Goal: Task Accomplishment & Management: Complete application form

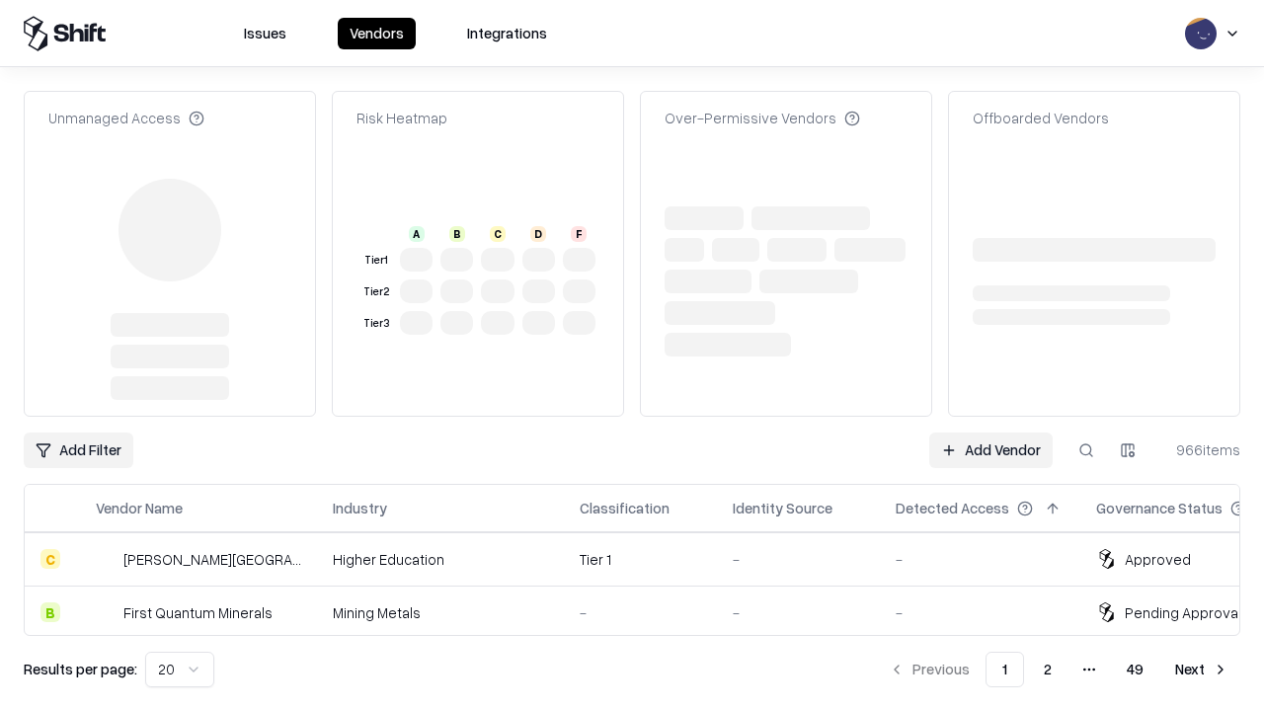
click at [991, 433] on link "Add Vendor" at bounding box center [990, 451] width 123 height 36
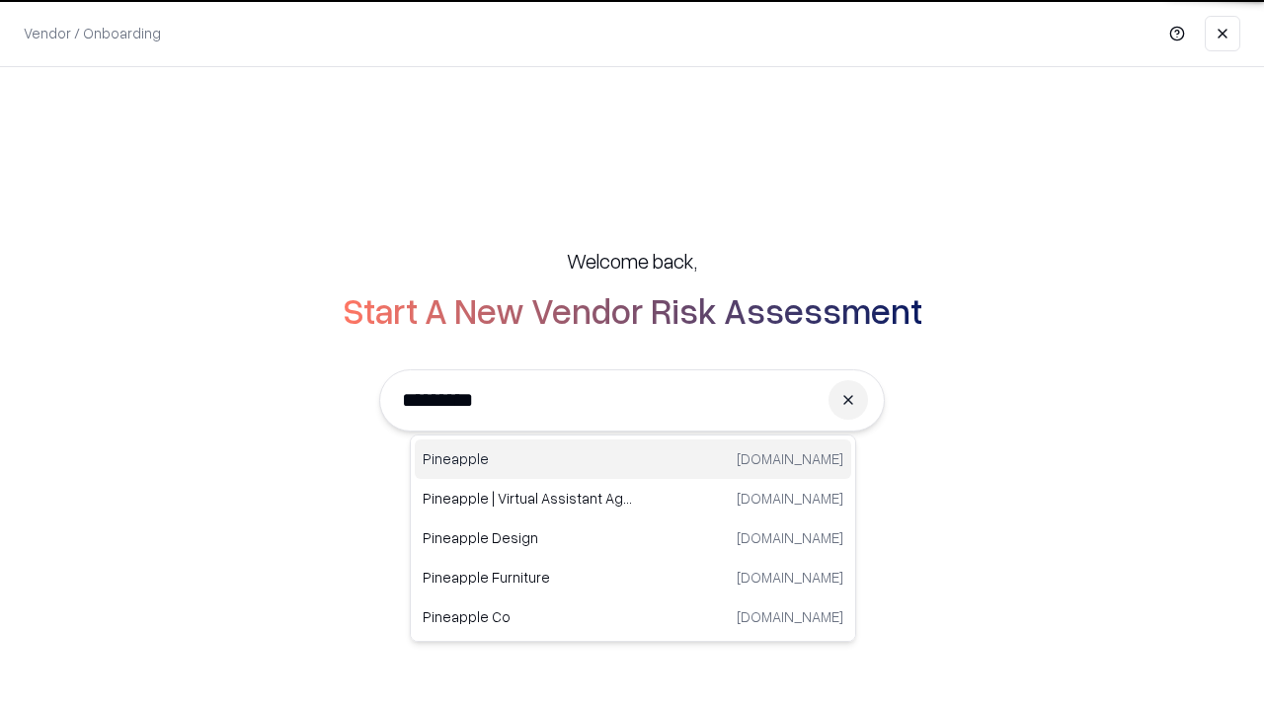
click at [633, 459] on div "Pineapple [DOMAIN_NAME]" at bounding box center [633, 460] width 437 height 40
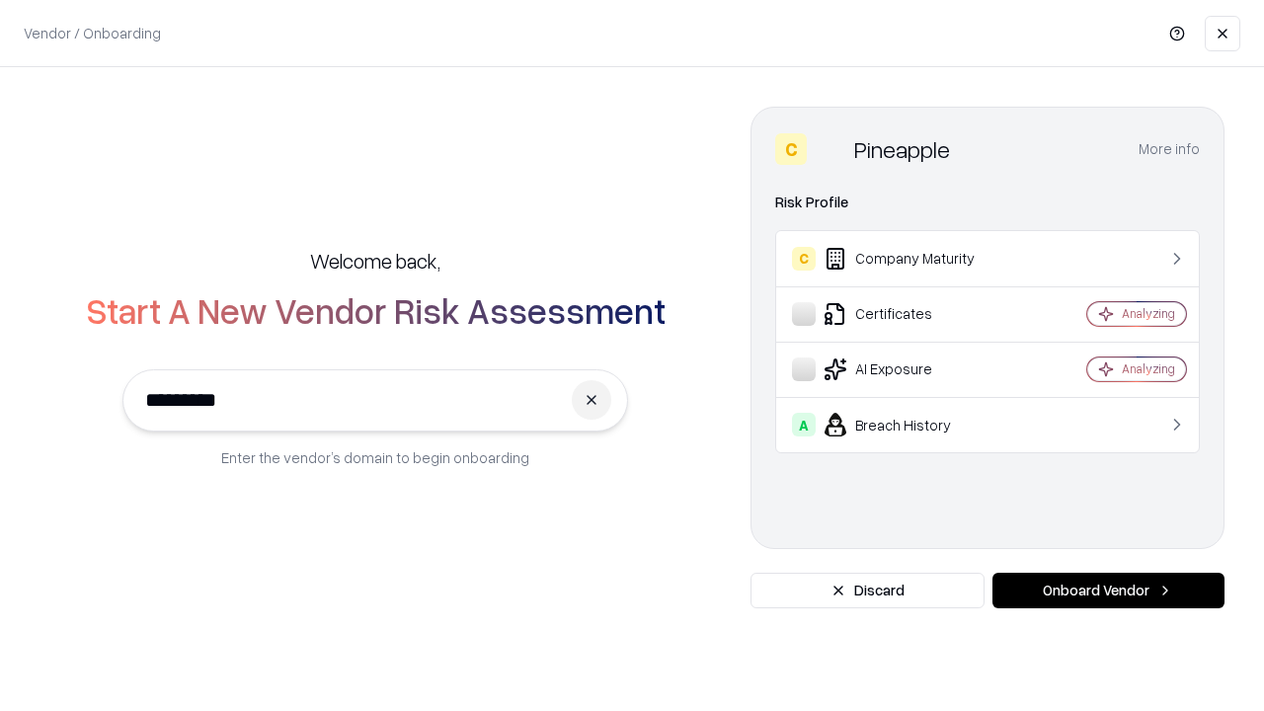
type input "*********"
click at [1108, 591] on button "Onboard Vendor" at bounding box center [1109, 591] width 232 height 36
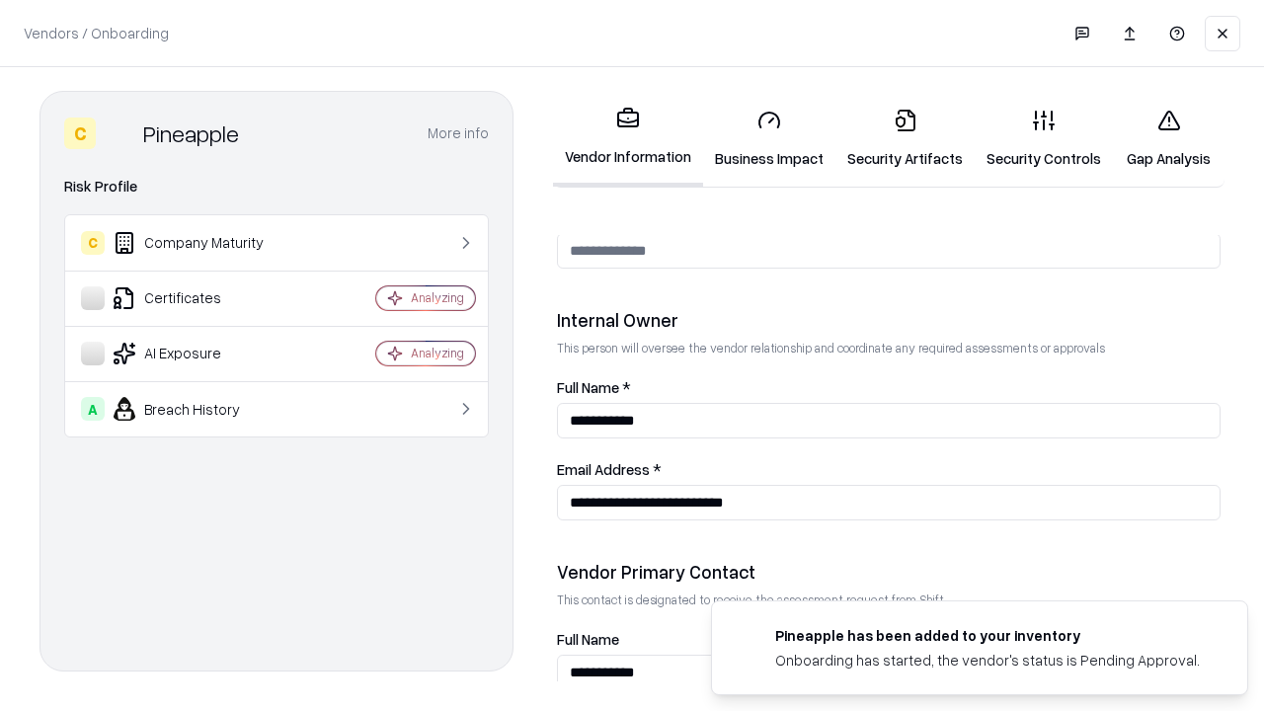
scroll to position [1023, 0]
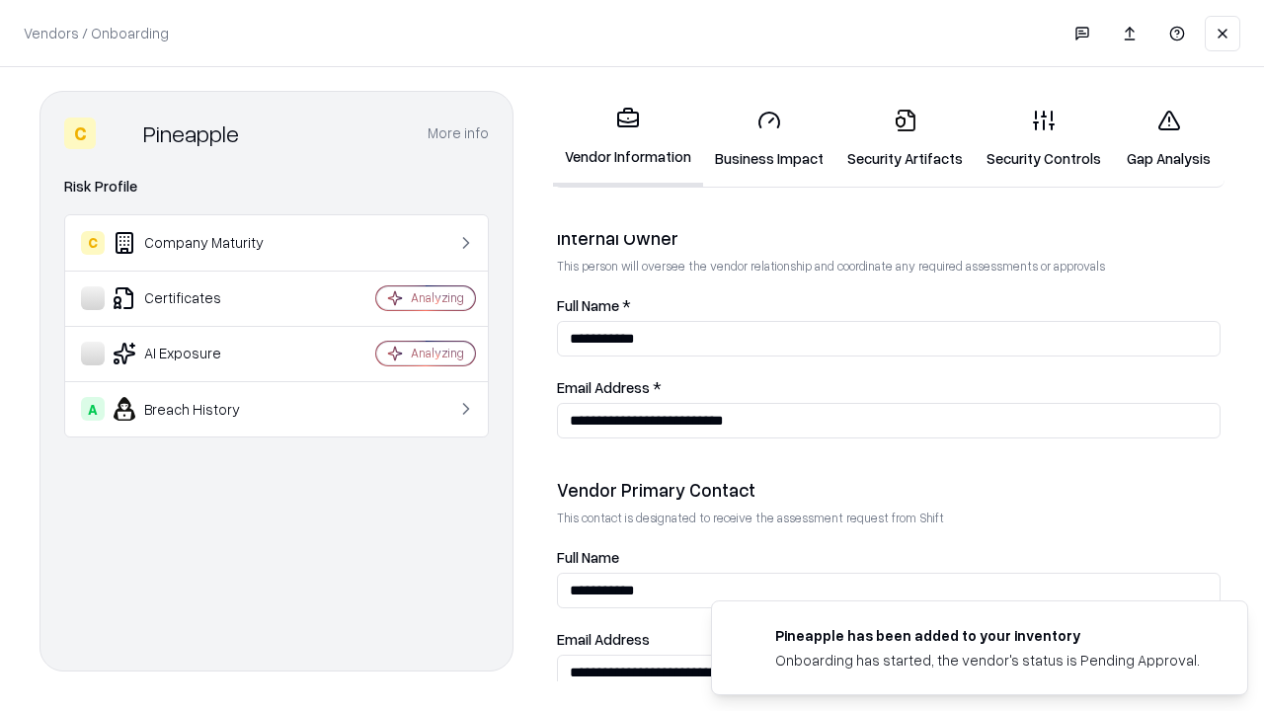
click at [769, 138] on link "Business Impact" at bounding box center [769, 139] width 132 height 92
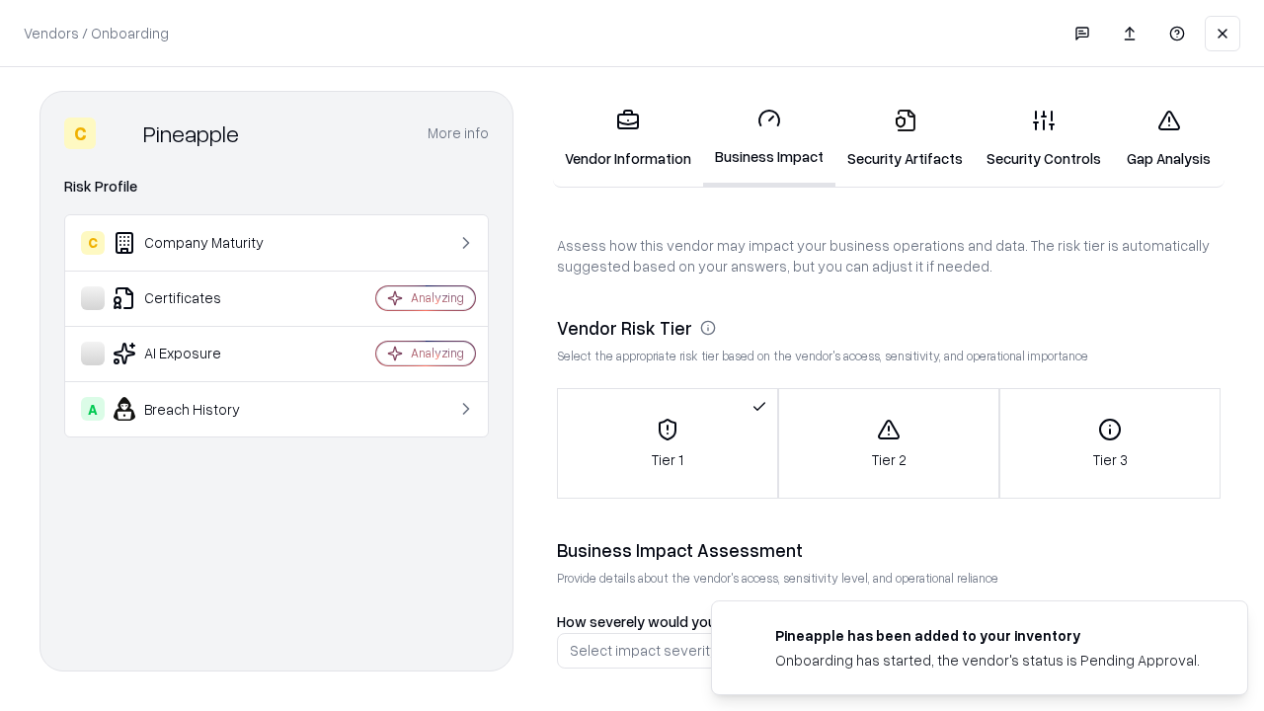
click at [1168, 138] on link "Gap Analysis" at bounding box center [1169, 139] width 112 height 92
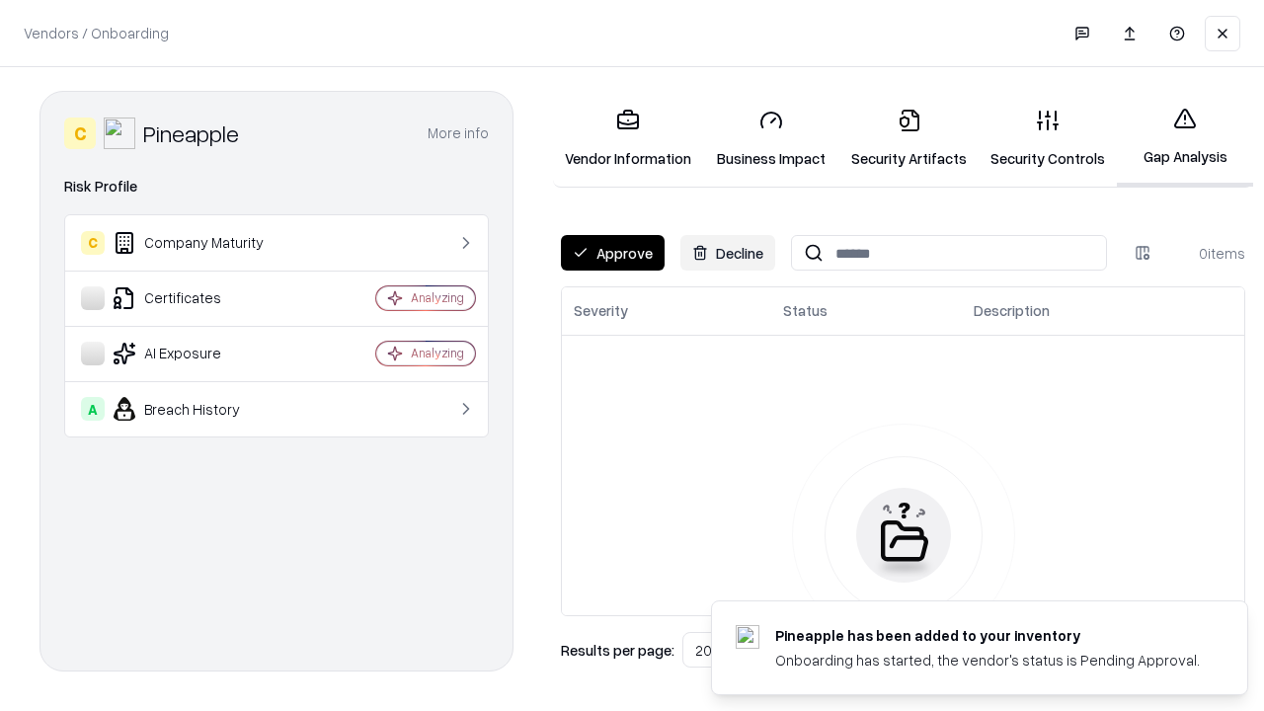
click at [612, 253] on button "Approve" at bounding box center [613, 253] width 104 height 36
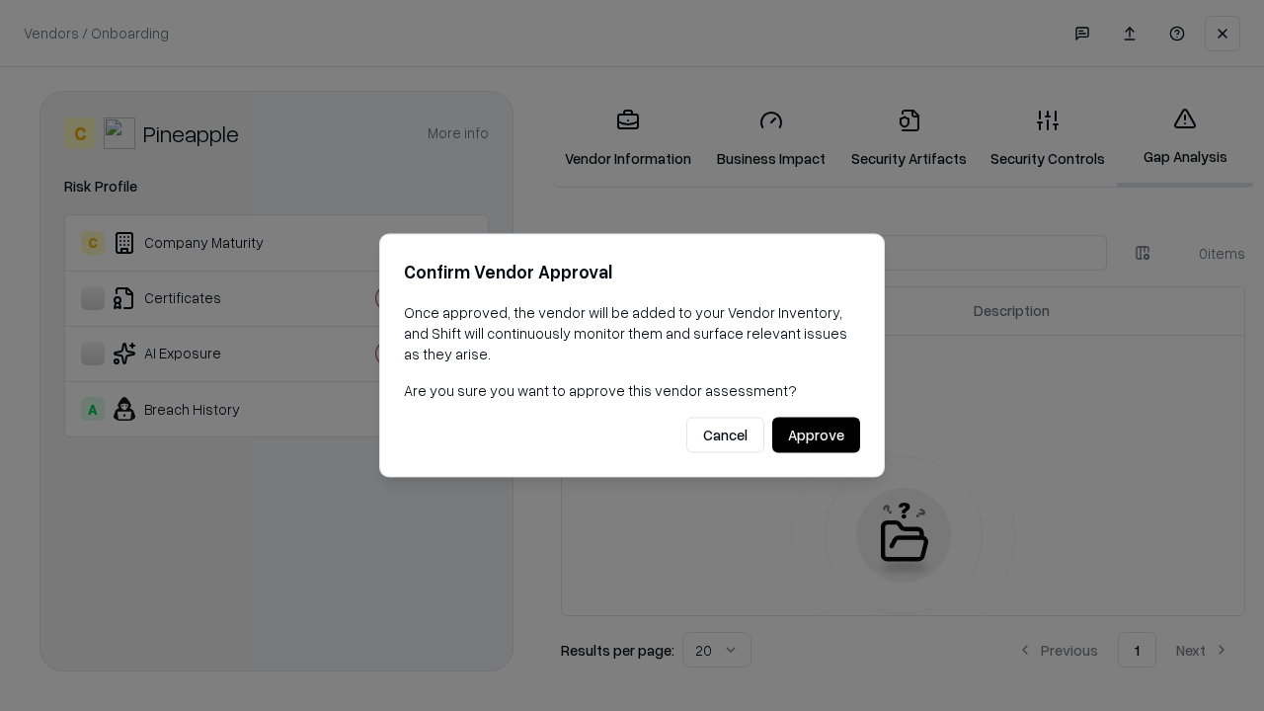
click at [816, 435] on button "Approve" at bounding box center [816, 436] width 88 height 36
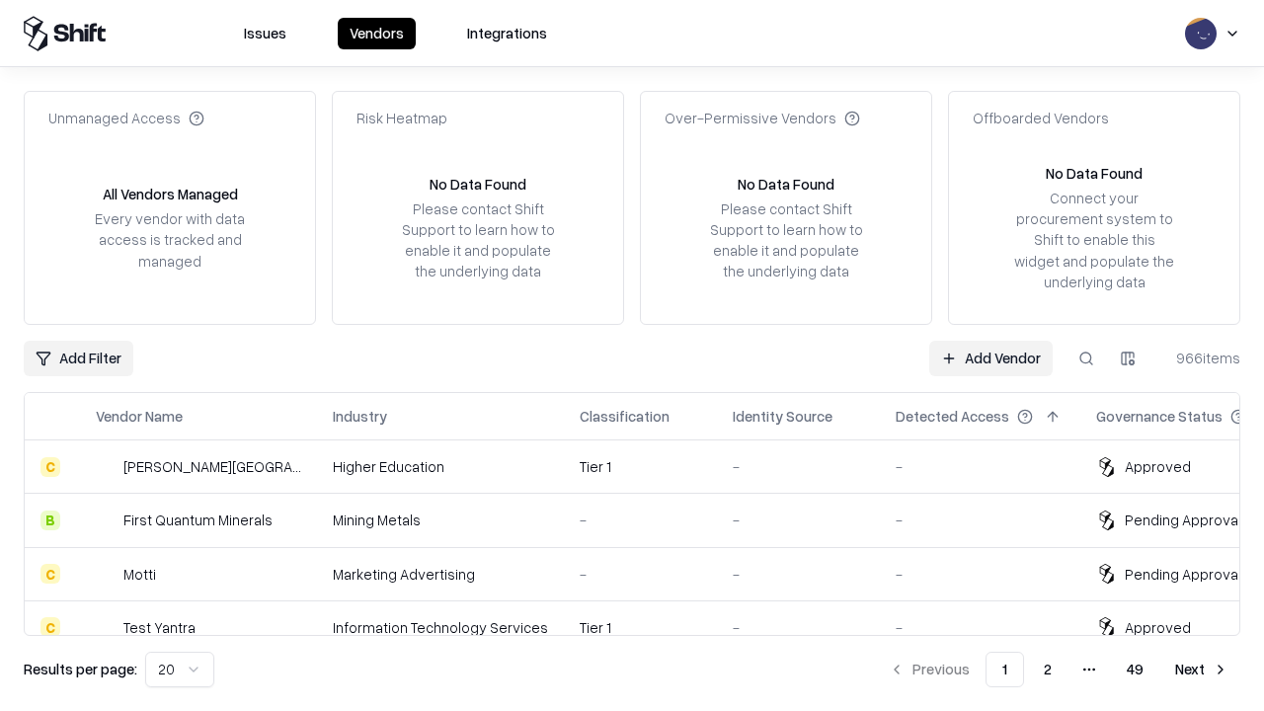
type input "*********"
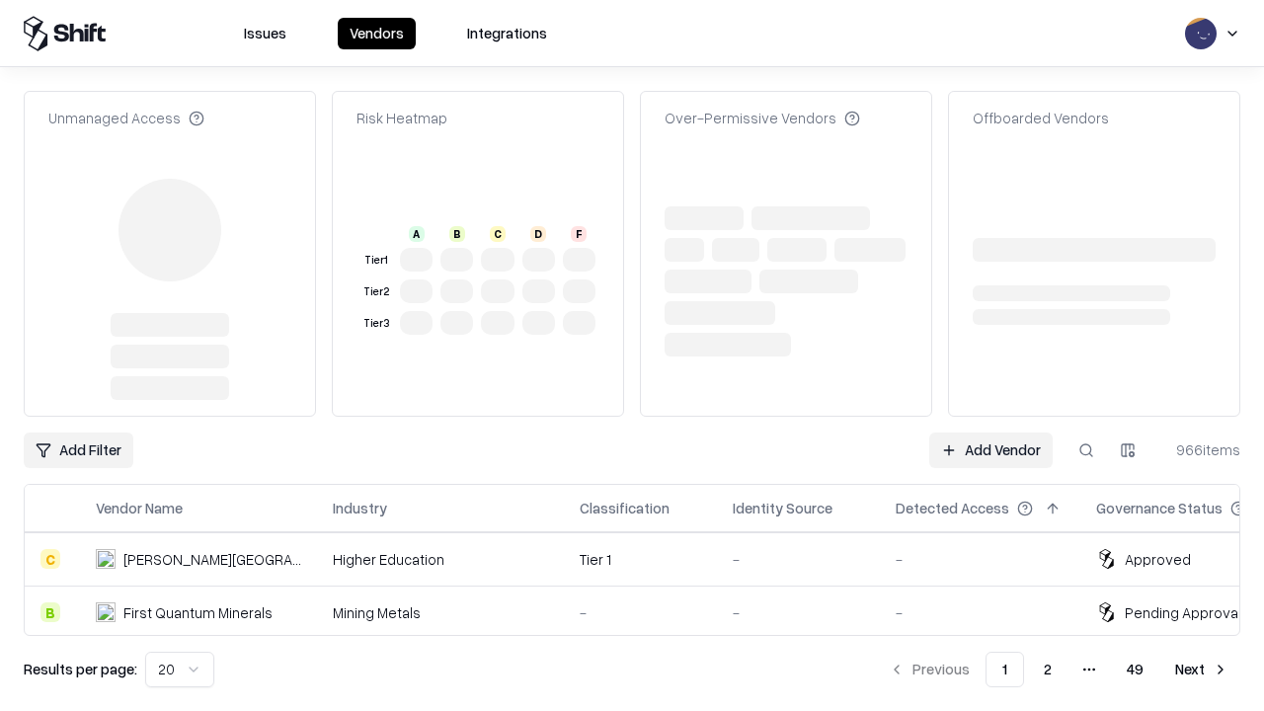
click at [991, 433] on link "Add Vendor" at bounding box center [990, 451] width 123 height 36
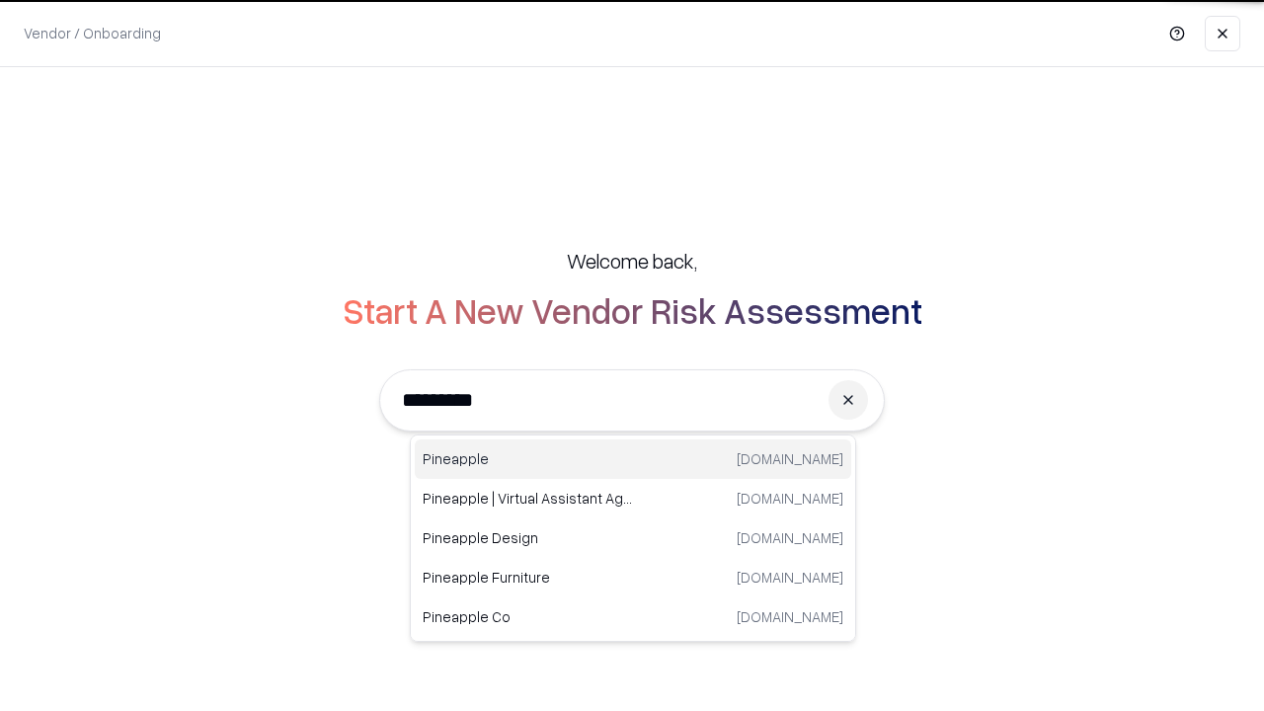
click at [633, 459] on div "Pineapple [DOMAIN_NAME]" at bounding box center [633, 460] width 437 height 40
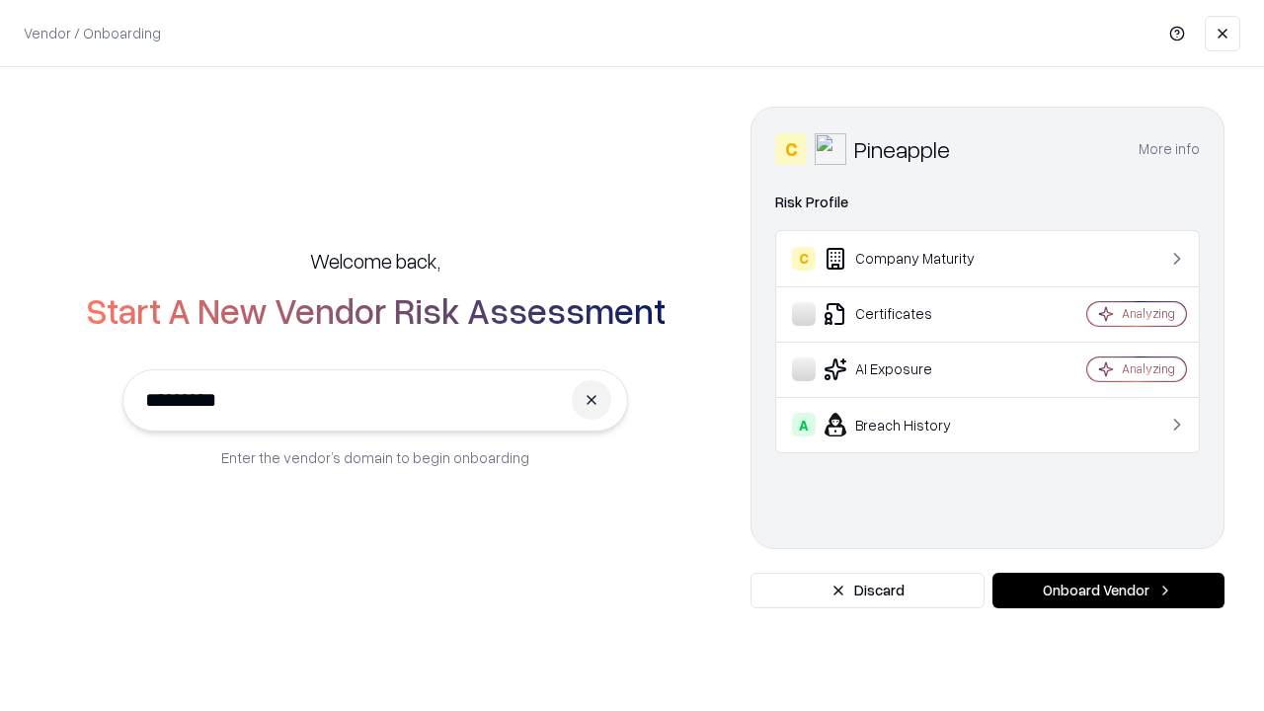
type input "*********"
click at [1108, 591] on button "Onboard Vendor" at bounding box center [1109, 591] width 232 height 36
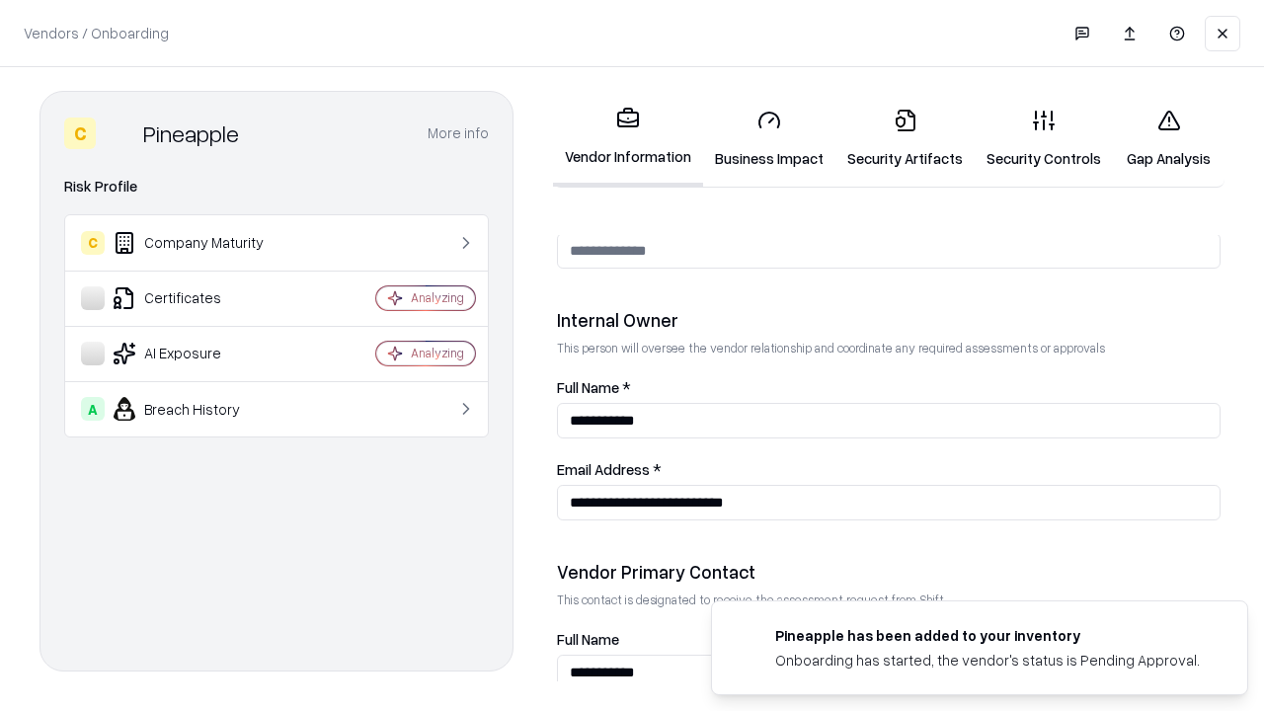
scroll to position [1023, 0]
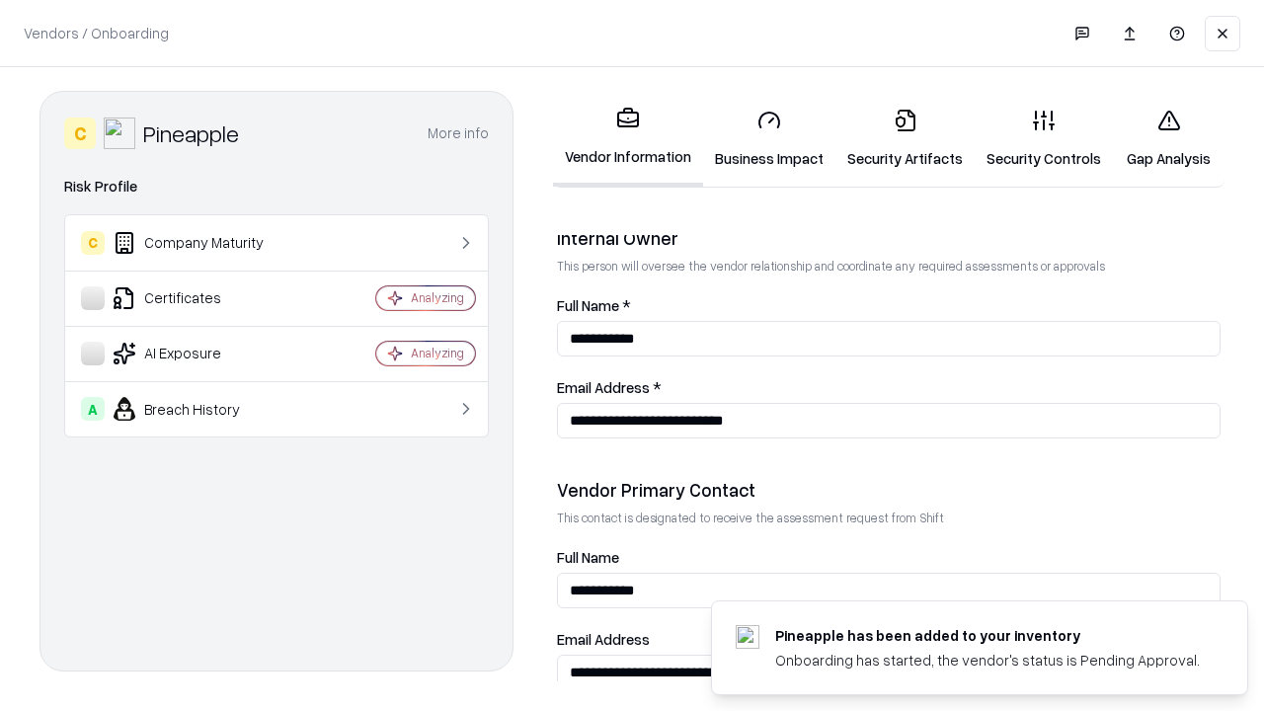
click at [1168, 138] on link "Gap Analysis" at bounding box center [1169, 139] width 112 height 92
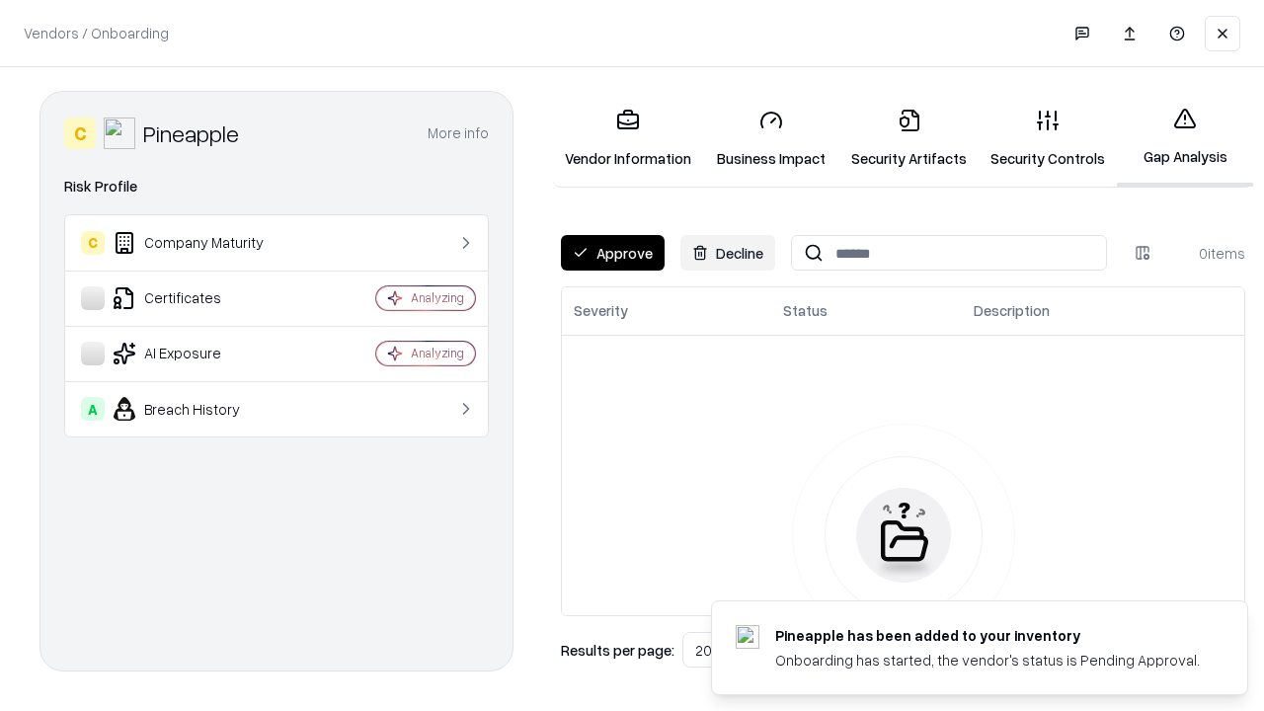
click at [612, 253] on button "Approve" at bounding box center [613, 253] width 104 height 36
